Goal: Information Seeking & Learning: Check status

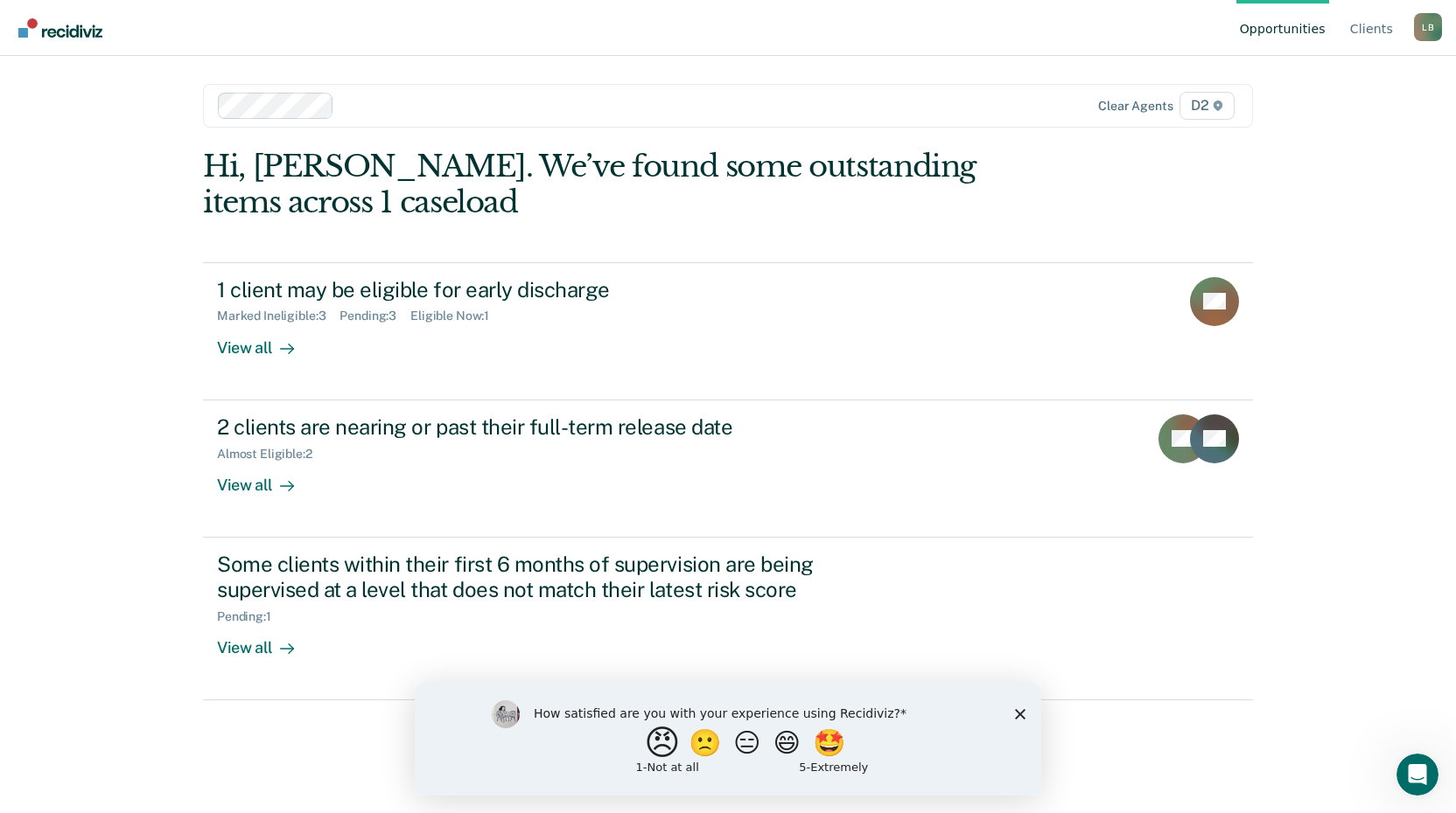
click at [662, 750] on button "😠" at bounding box center [664, 742] width 41 height 35
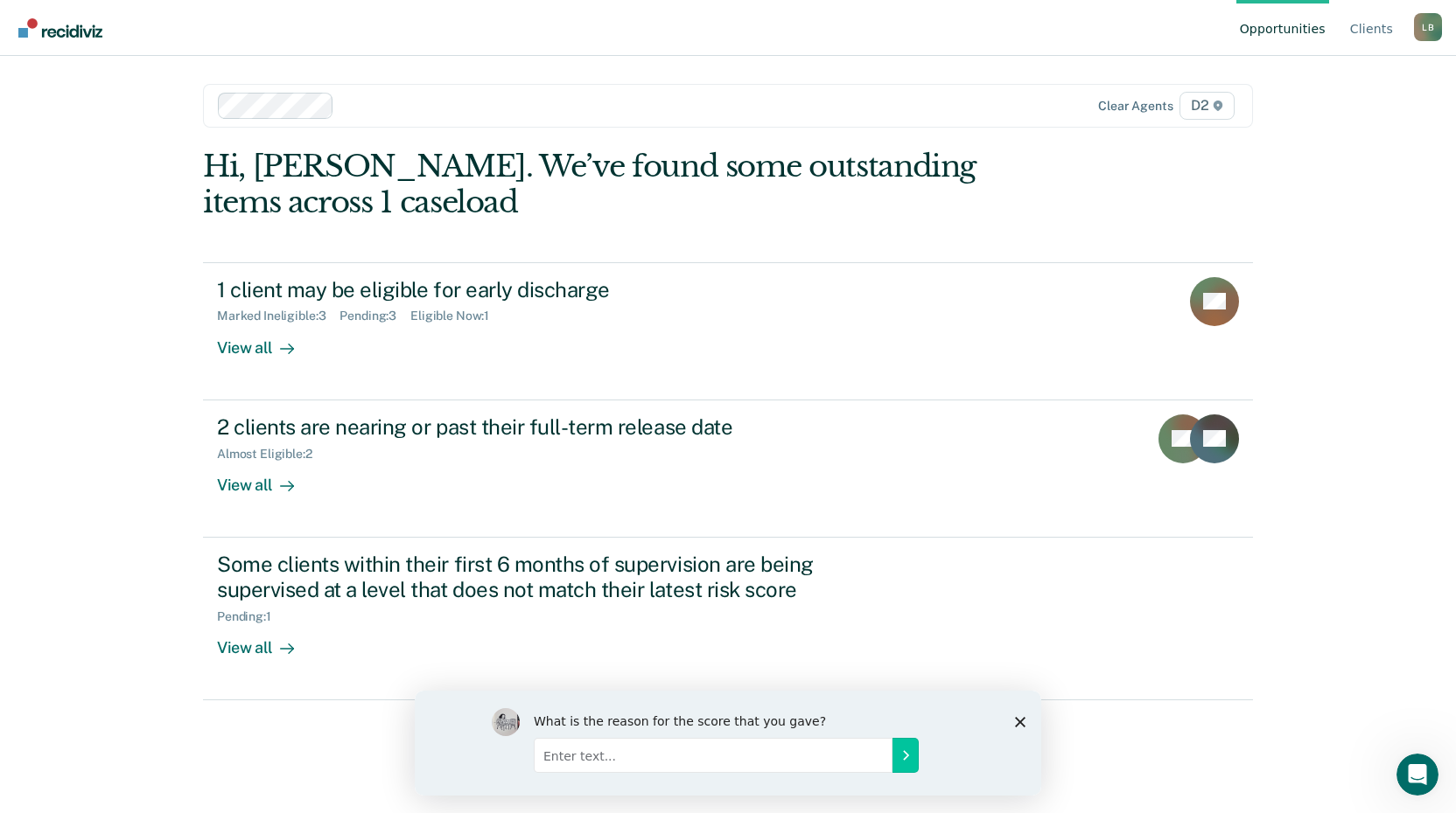
click at [611, 767] on input "Enter text..." at bounding box center [713, 755] width 359 height 35
type input "redundant"
click at [896, 761] on button "Submit your response" at bounding box center [905, 755] width 26 height 35
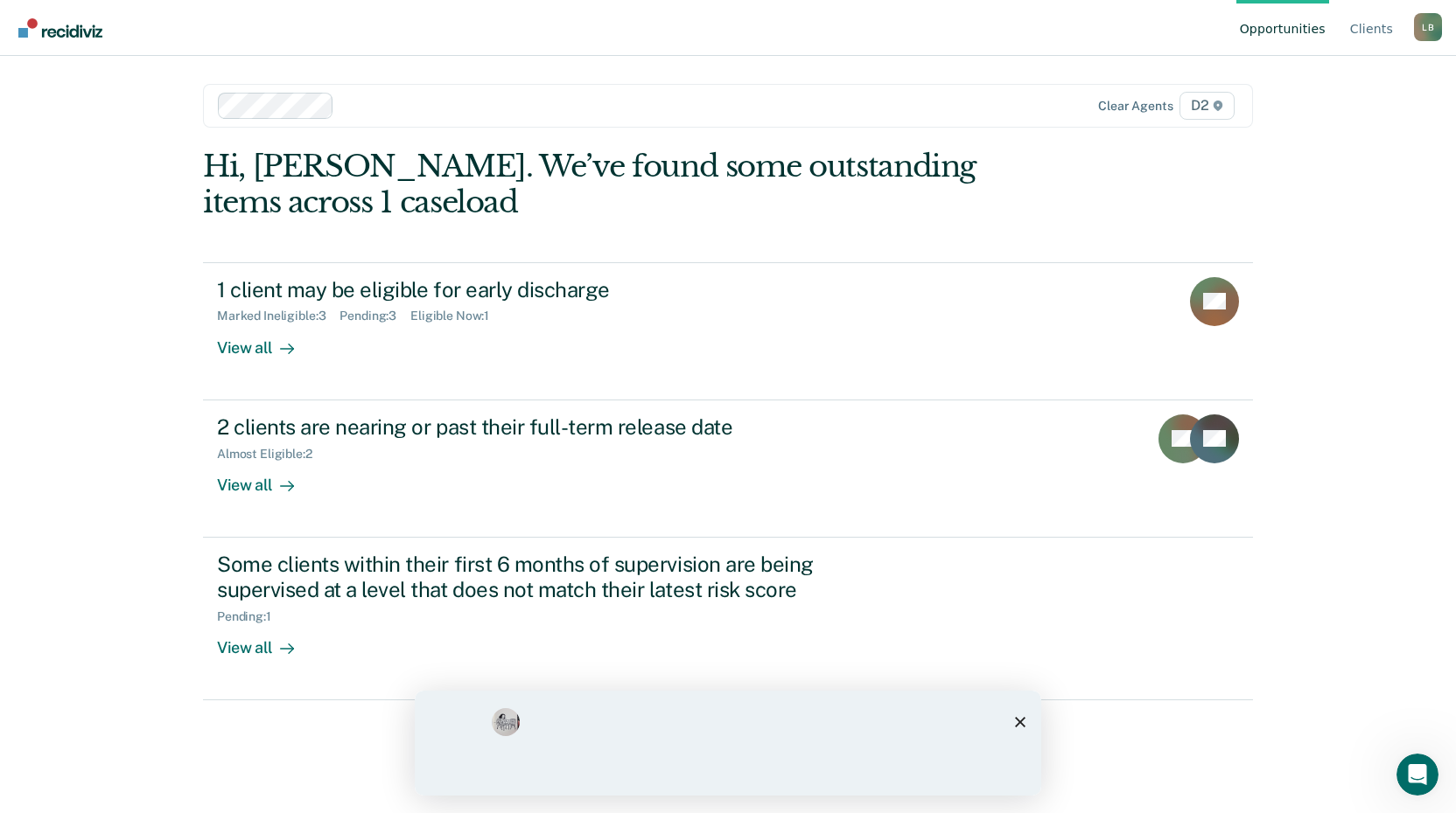
click at [900, 754] on div "What is the reason for the score that you gave? redundant" at bounding box center [728, 742] width 472 height 70
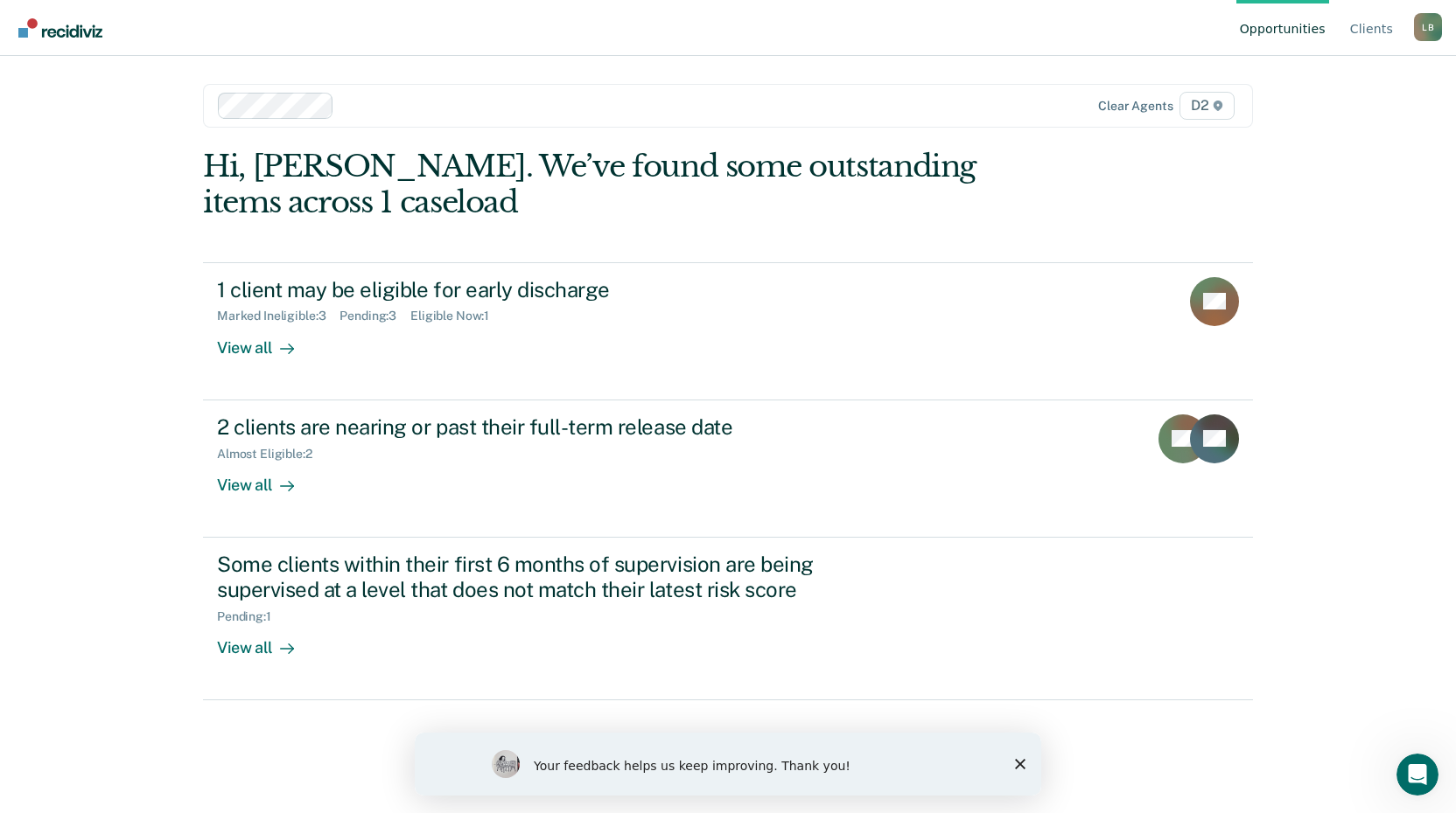
click at [1018, 765] on icon "Close survey" at bounding box center [1020, 764] width 10 height 10
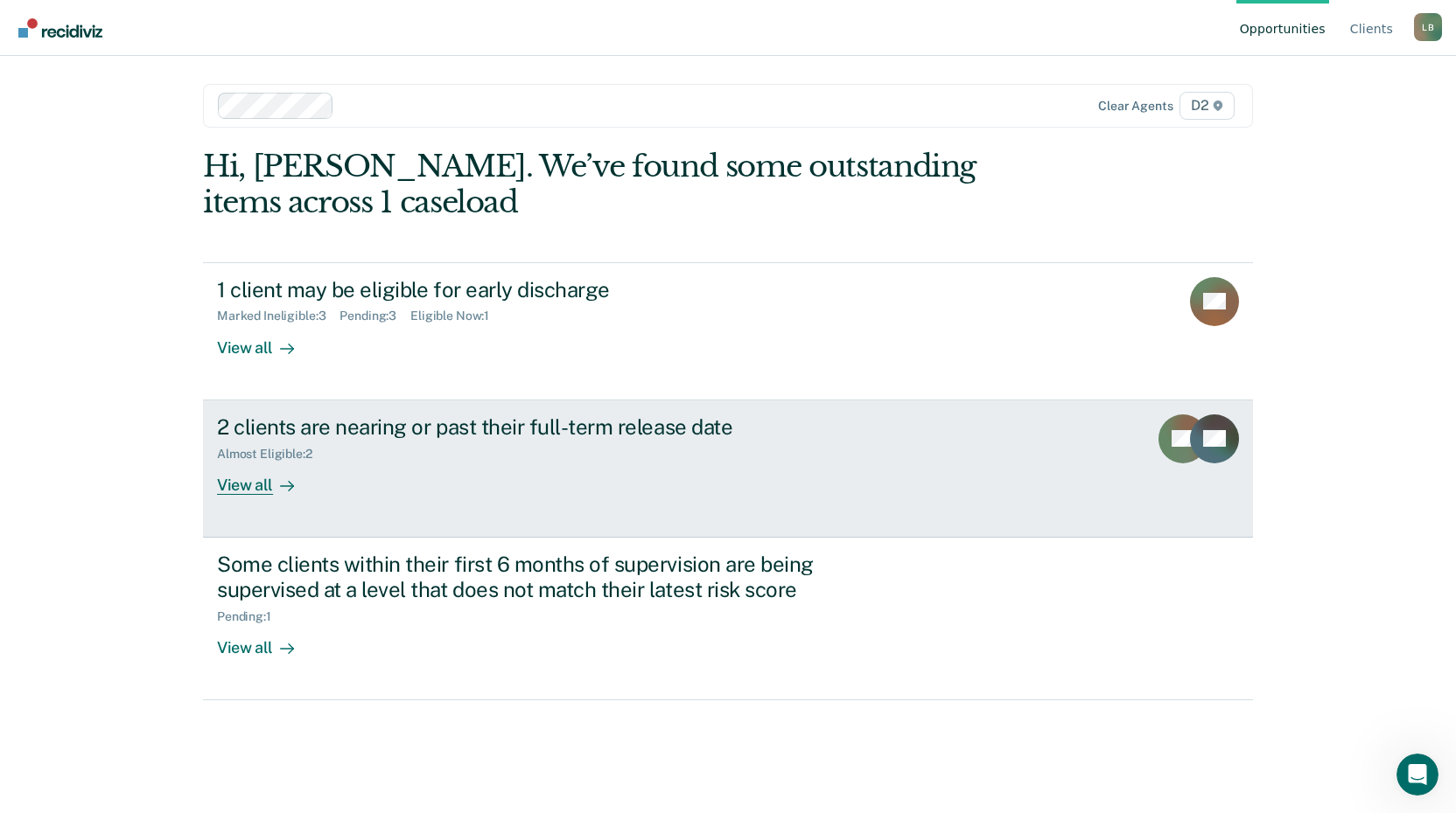
click at [248, 485] on div "View all" at bounding box center [266, 477] width 98 height 34
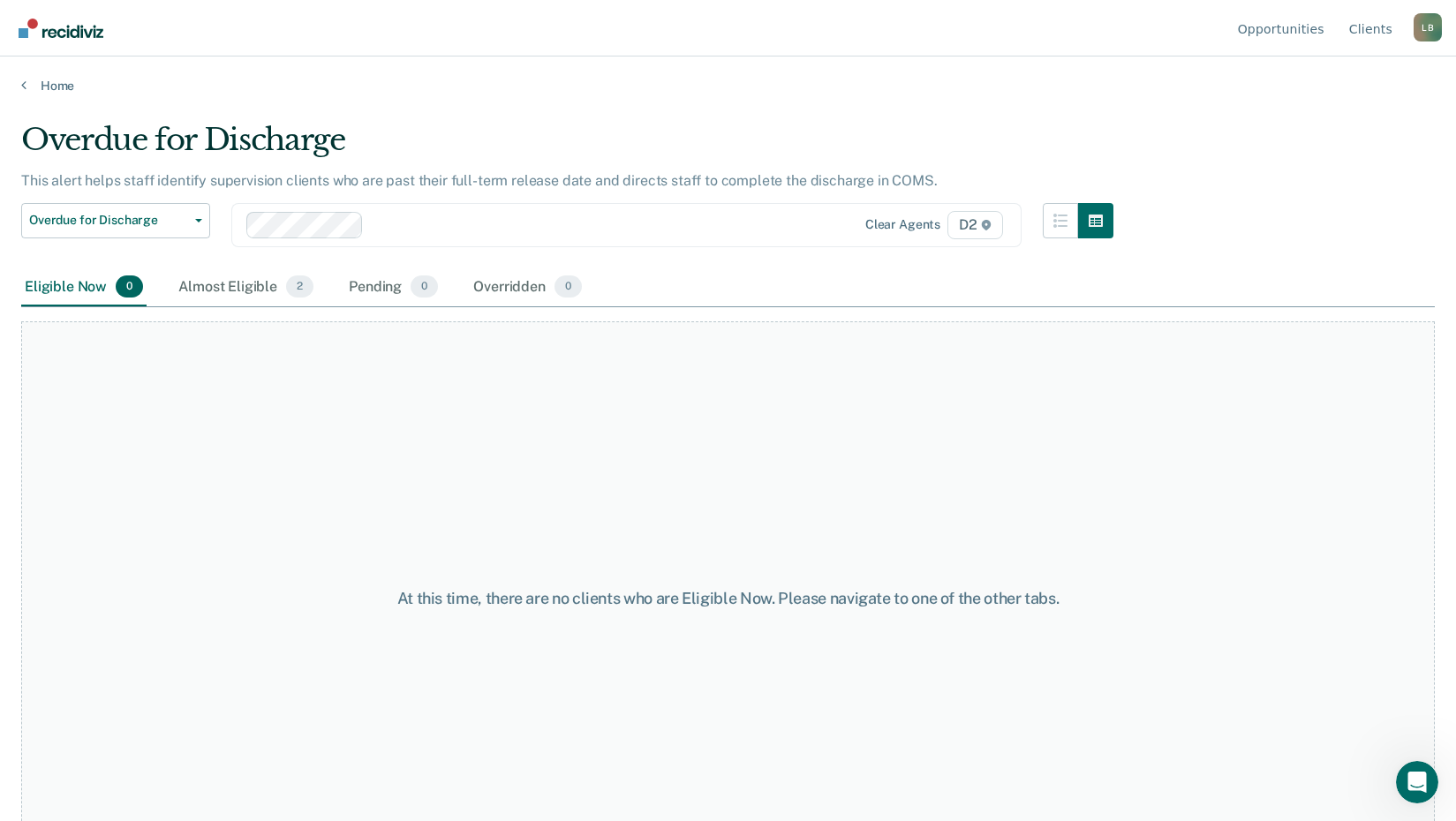
click at [20, 87] on div "Home" at bounding box center [728, 75] width 1456 height 37
click at [18, 88] on div "Home" at bounding box center [728, 75] width 1456 height 37
click at [70, 87] on link "Home" at bounding box center [728, 85] width 1414 height 16
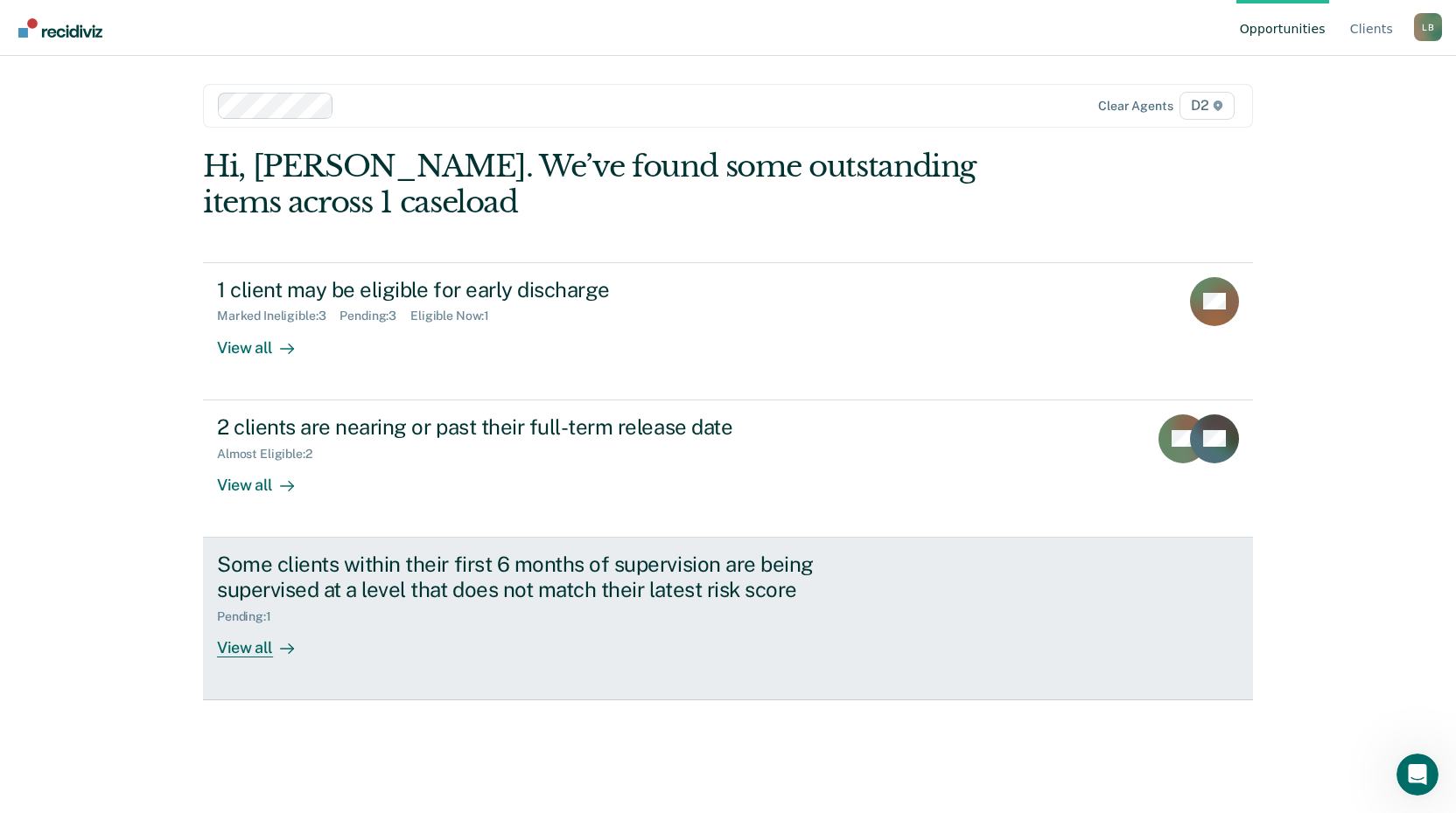
click at [259, 651] on div "View all" at bounding box center [266, 640] width 98 height 34
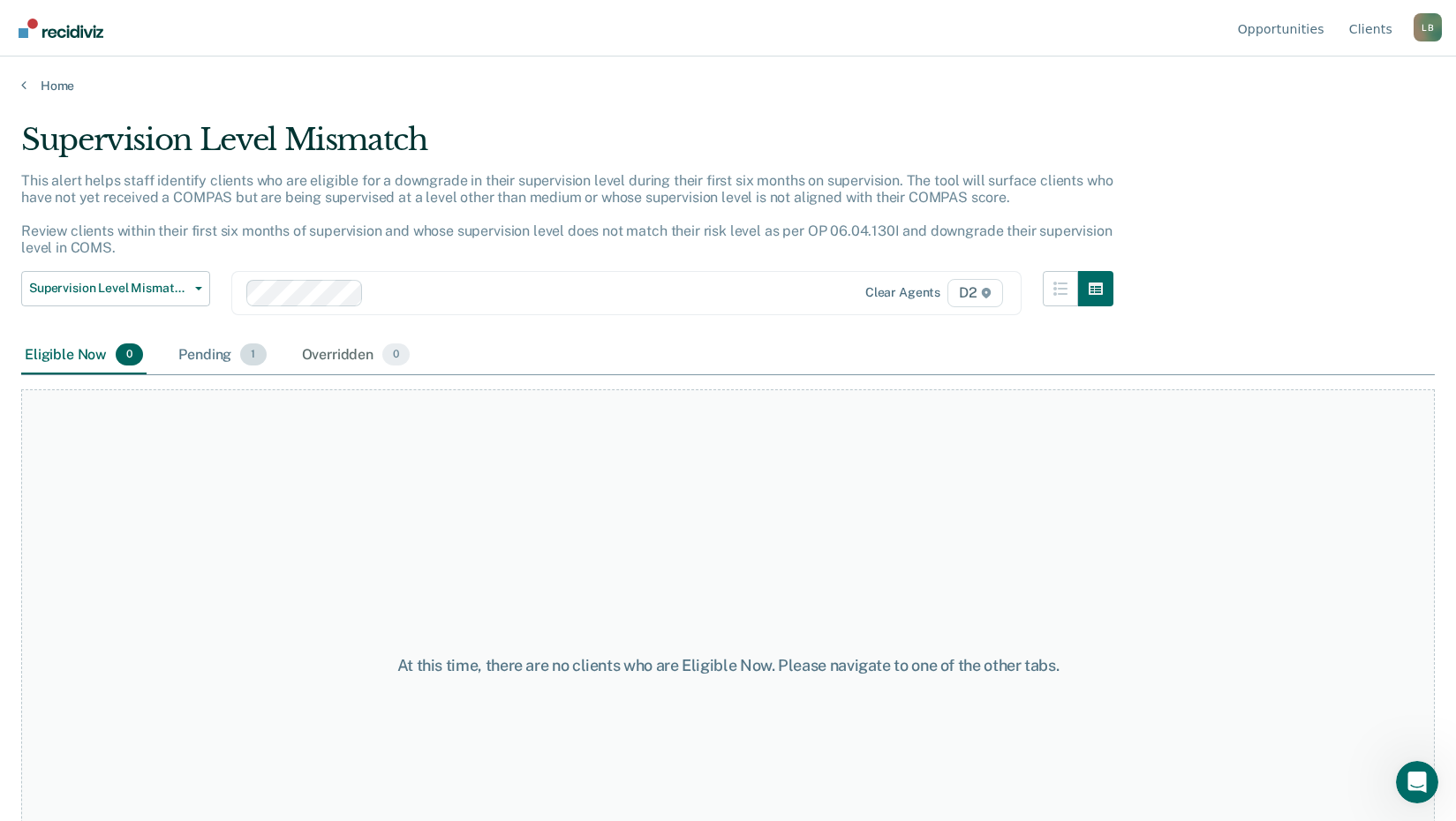
click at [202, 358] on div "Pending 1" at bounding box center [222, 356] width 95 height 39
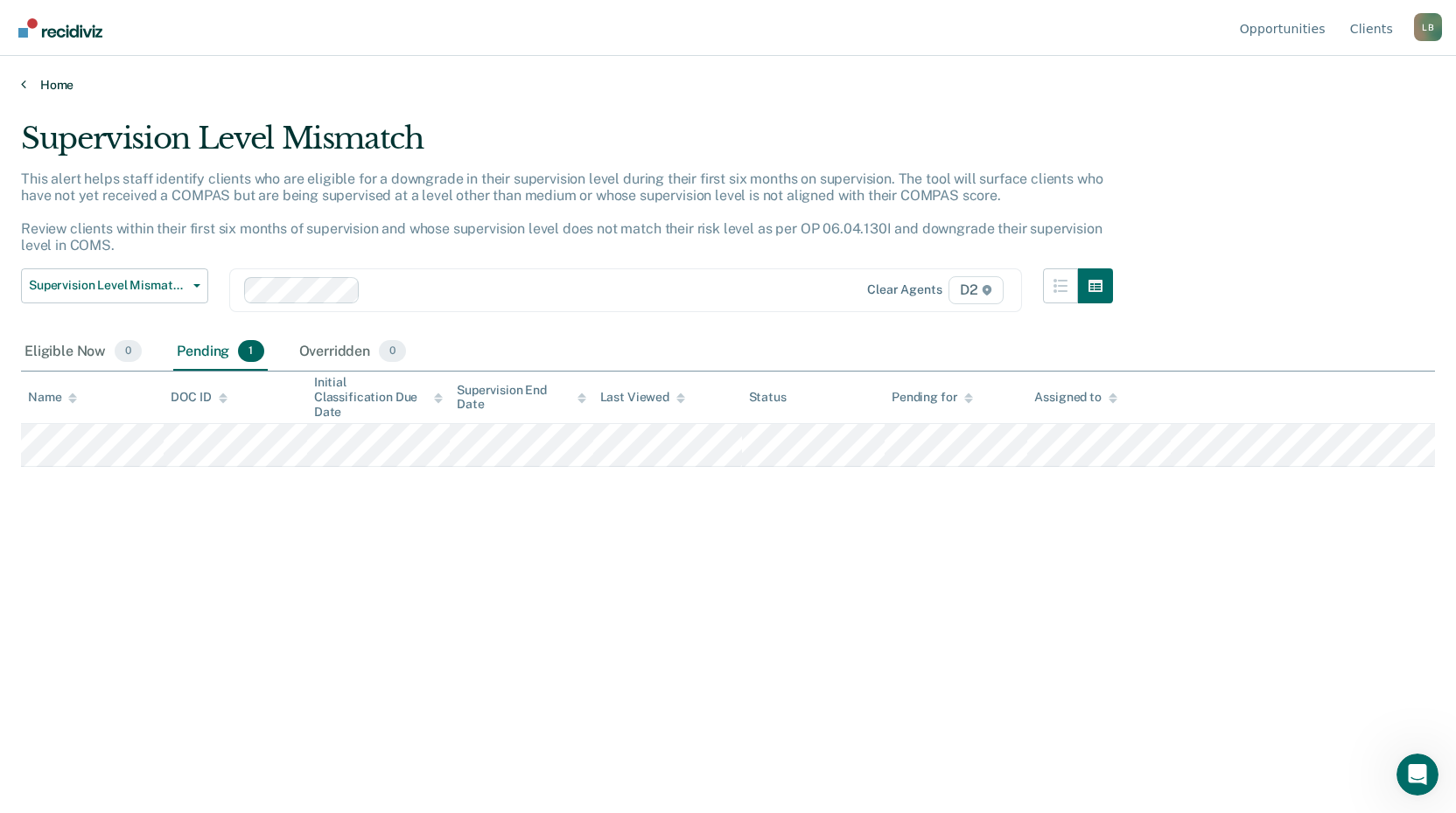
click at [62, 82] on link "Home" at bounding box center [728, 84] width 1414 height 16
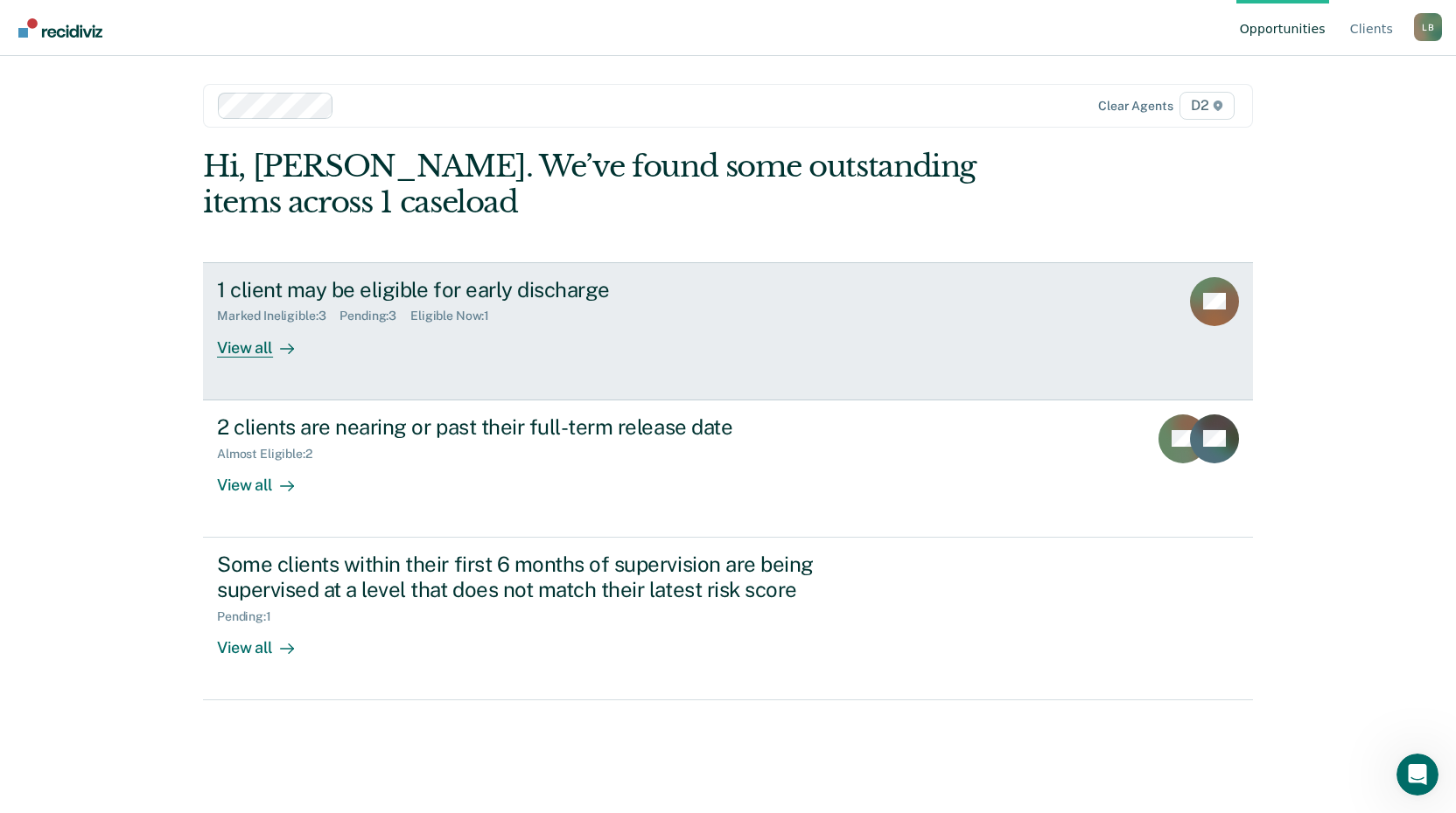
click at [298, 289] on div "1 client may be eligible for early discharge" at bounding box center [524, 290] width 614 height 26
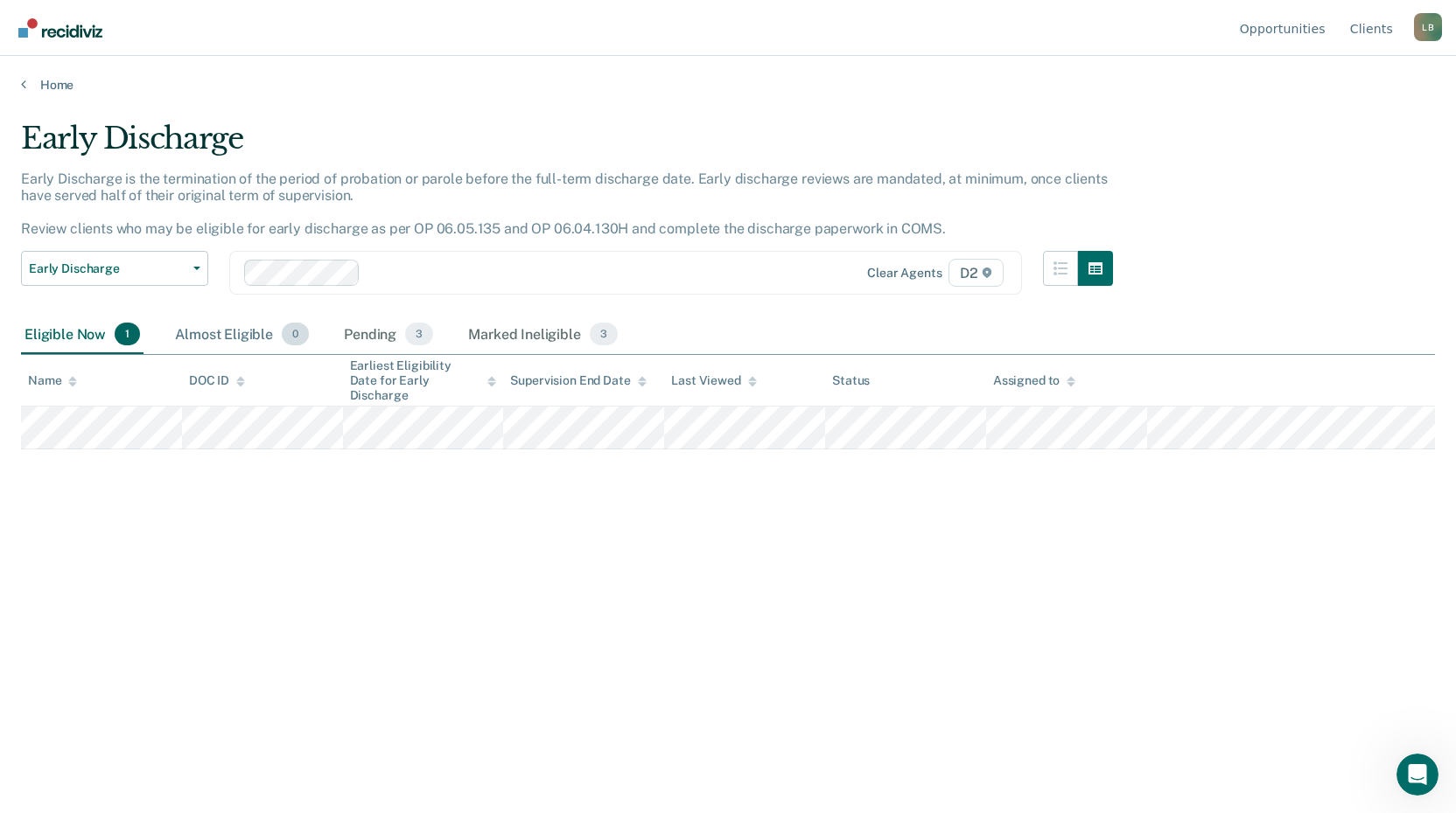
click at [224, 338] on div "Almost Eligible 0" at bounding box center [242, 335] width 141 height 38
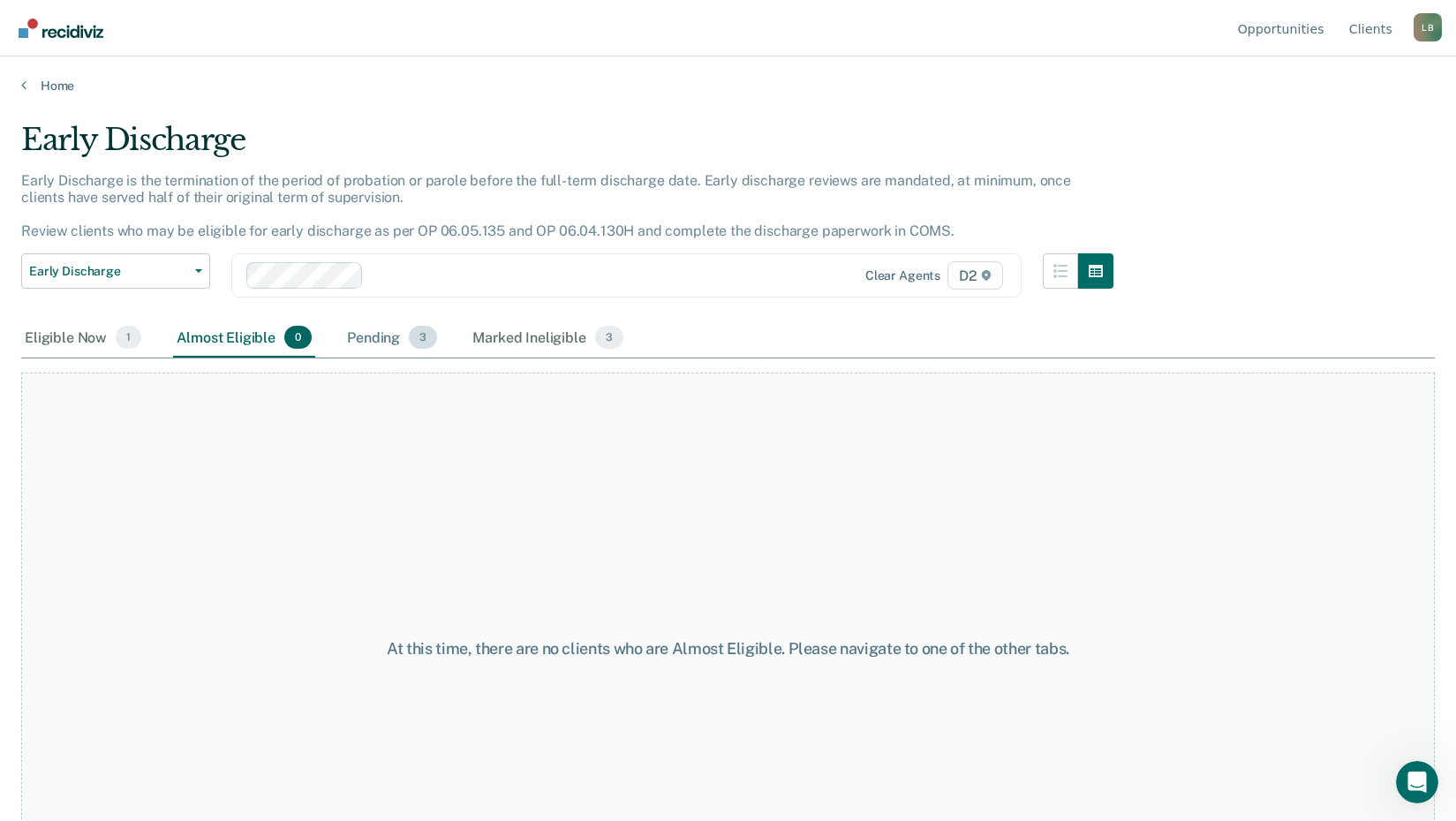
click at [360, 340] on div "Pending 3" at bounding box center [392, 338] width 97 height 39
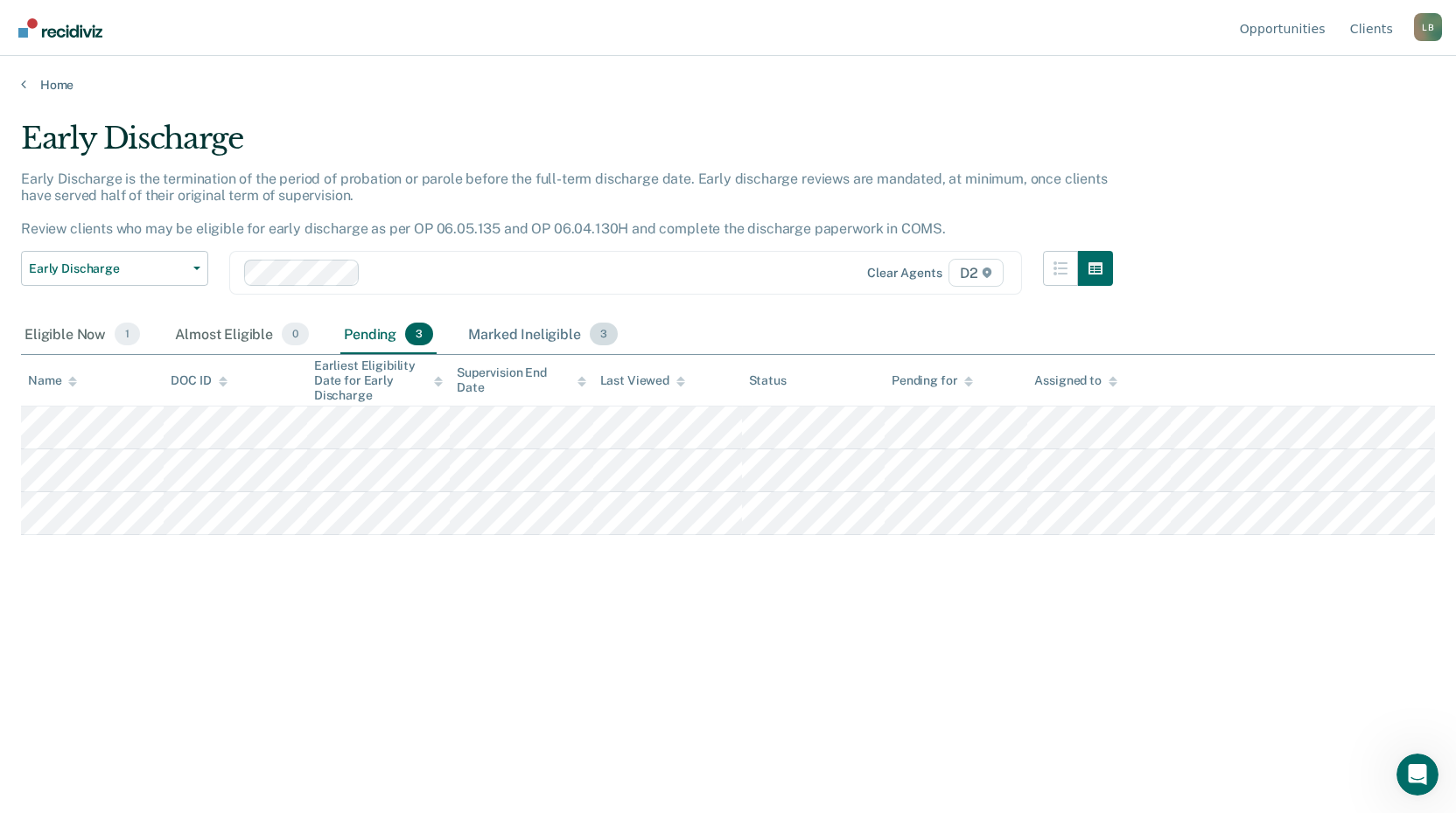
click at [522, 333] on div "Marked Ineligible 3" at bounding box center [543, 335] width 157 height 38
click at [227, 334] on div "Almost Eligible 0" at bounding box center [242, 335] width 141 height 38
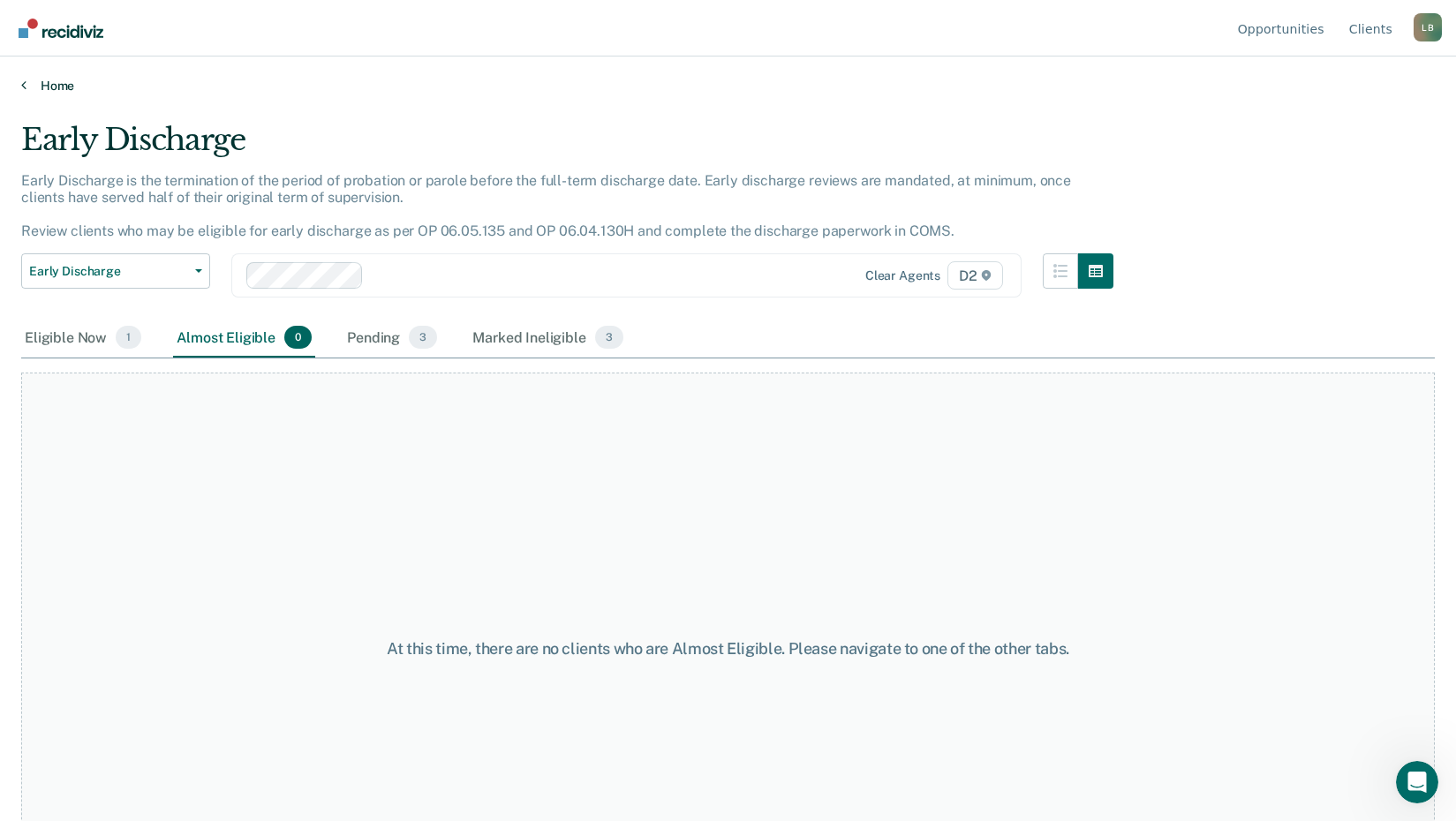
click at [42, 84] on link "Home" at bounding box center [728, 85] width 1414 height 16
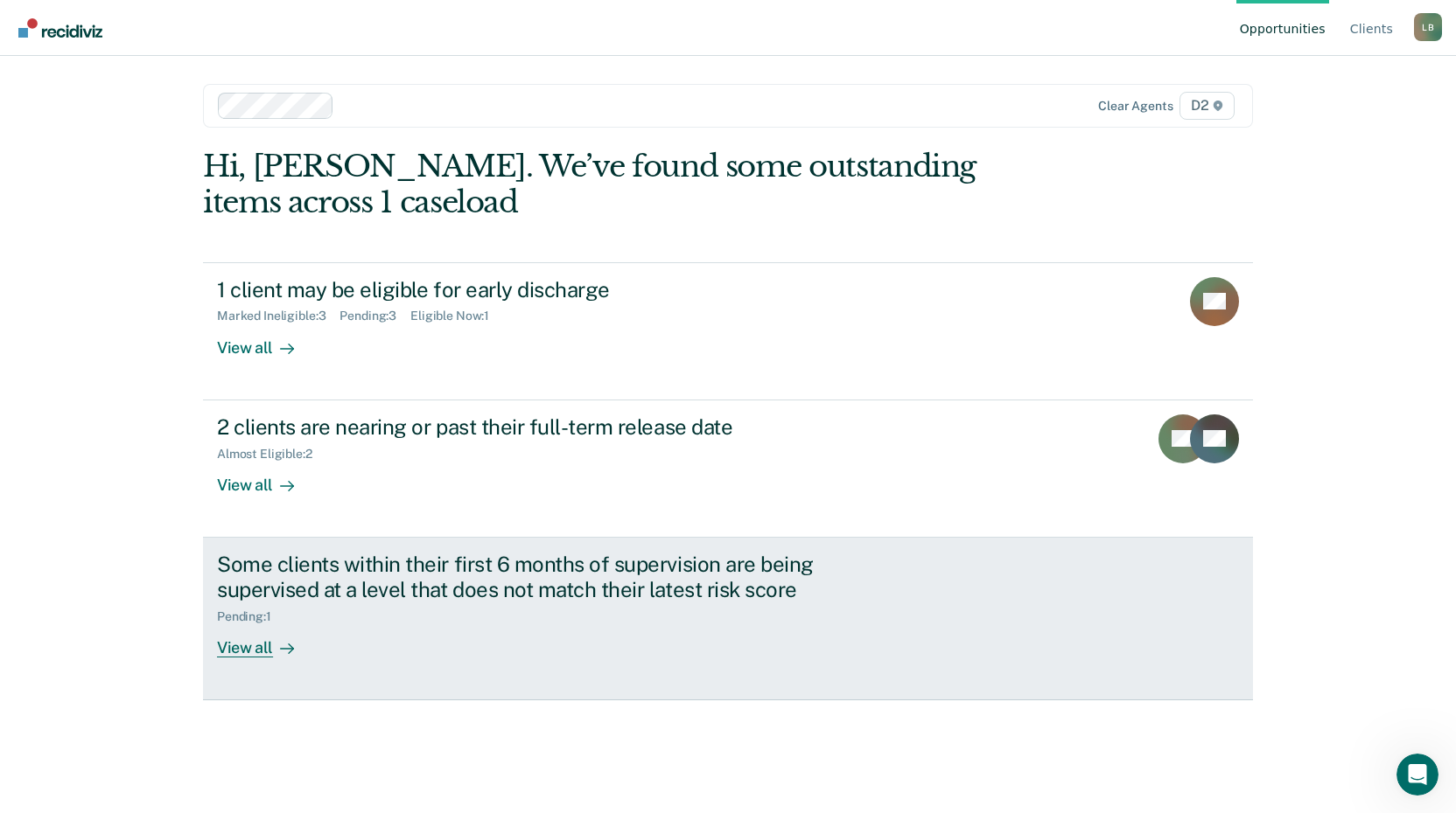
click at [264, 639] on div "View all" at bounding box center [266, 640] width 98 height 34
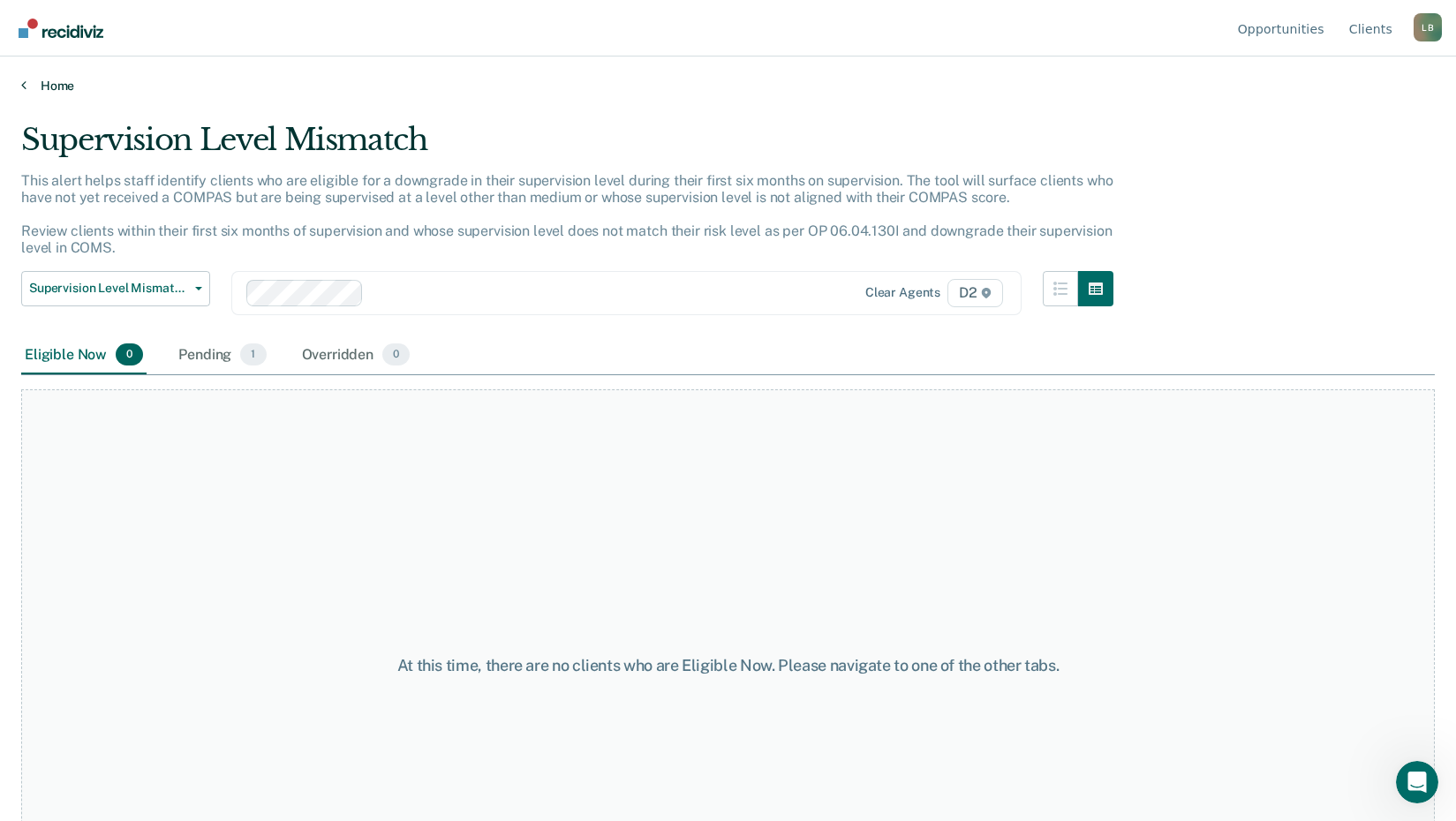
click at [53, 91] on link "Home" at bounding box center [728, 85] width 1414 height 16
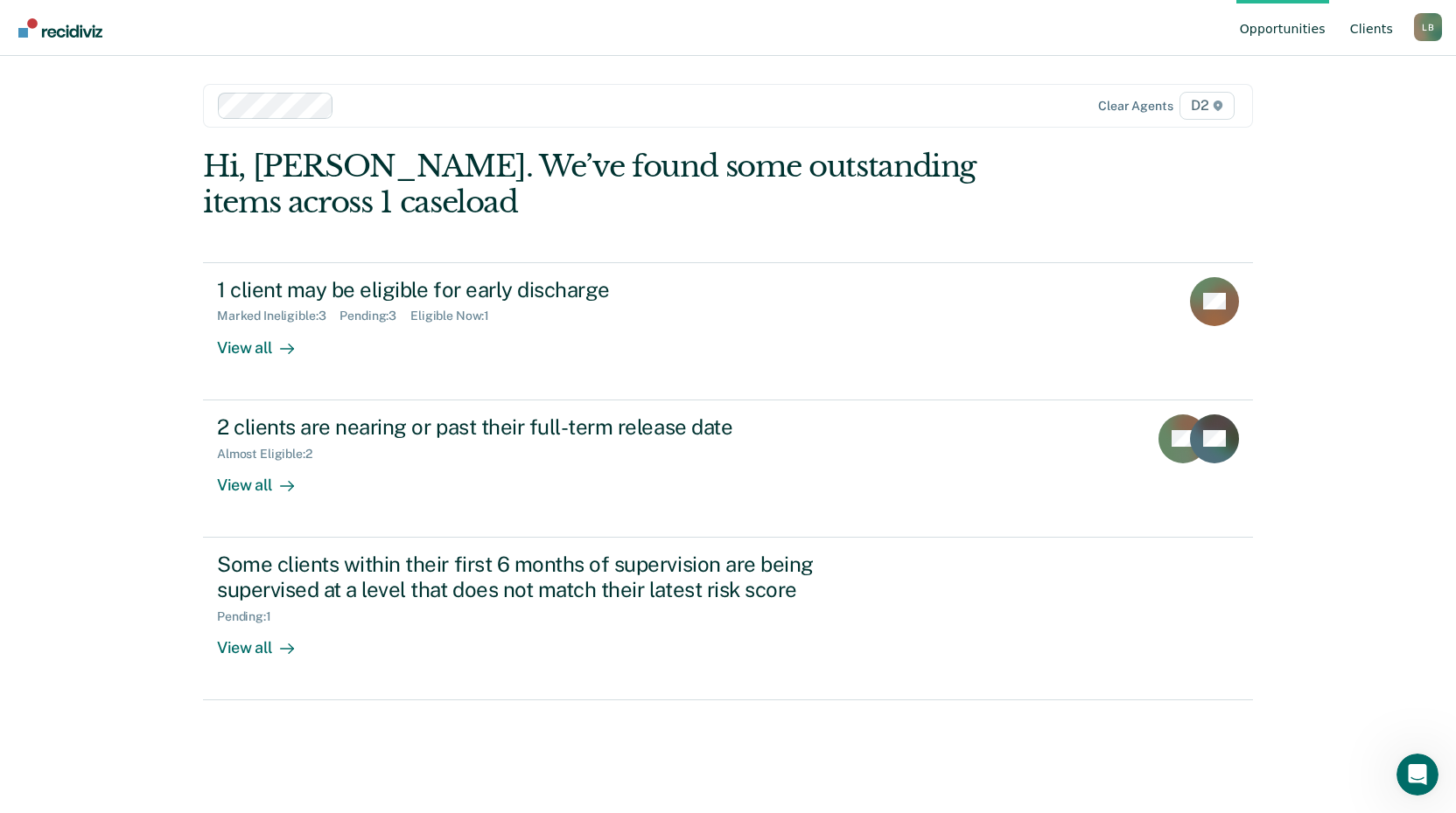
click at [1375, 32] on link "Client s" at bounding box center [1371, 27] width 50 height 56
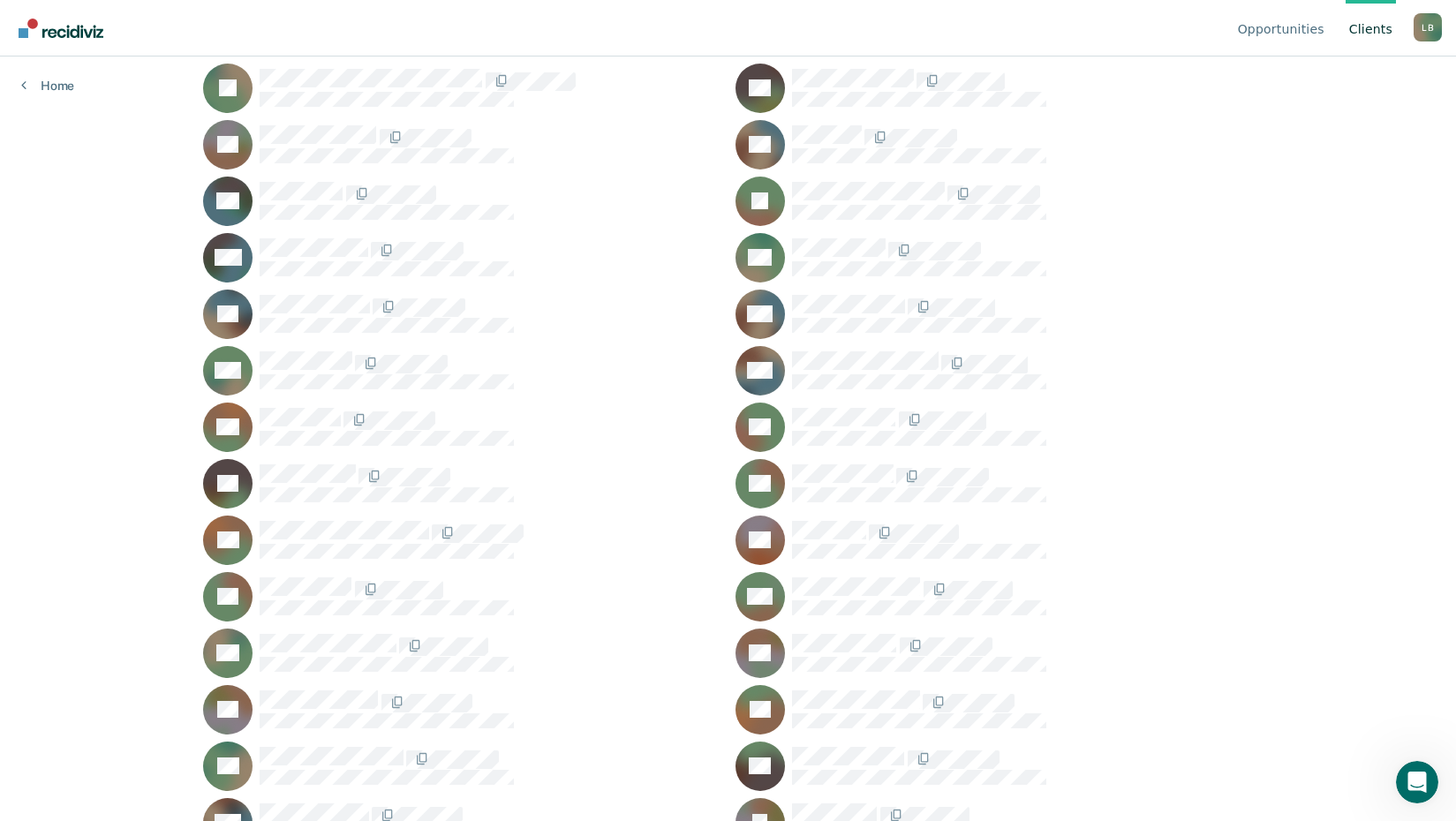
scroll to position [681, 0]
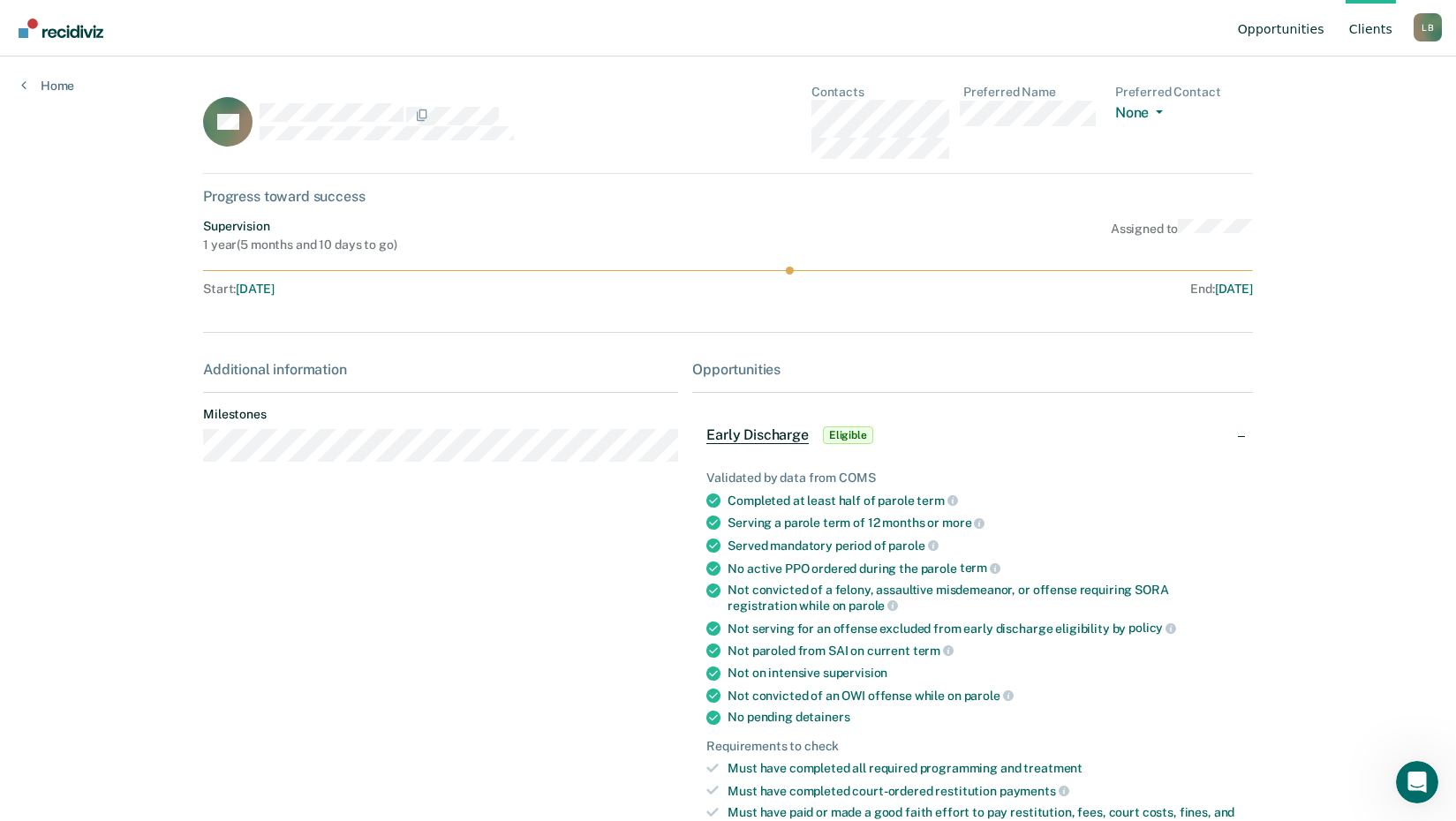
click at [1286, 28] on link "Opportunities" at bounding box center [1282, 28] width 94 height 56
